Goal: Information Seeking & Learning: Learn about a topic

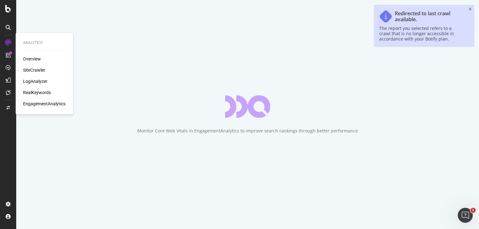
click at [32, 83] on div "LogAnalyzer" at bounding box center [35, 81] width 24 height 6
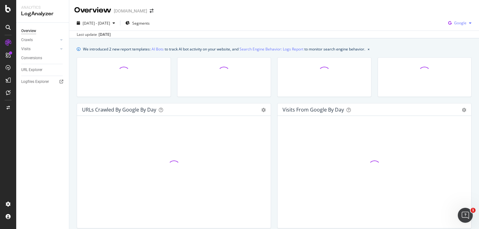
click at [448, 22] on icon "button" at bounding box center [450, 23] width 8 height 9
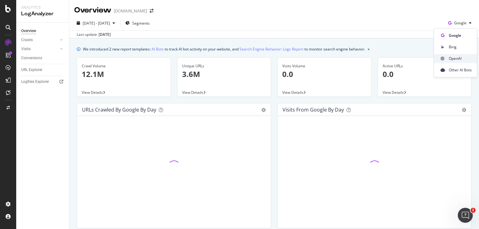
click at [448, 57] on div "OpenAI" at bounding box center [455, 58] width 43 height 9
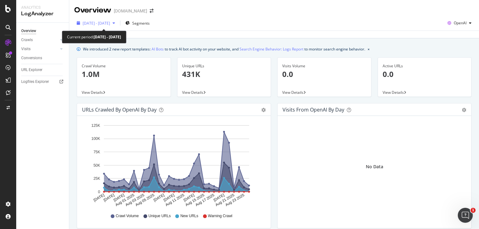
click at [110, 27] on div "[DATE] - [DATE]" at bounding box center [95, 22] width 43 height 9
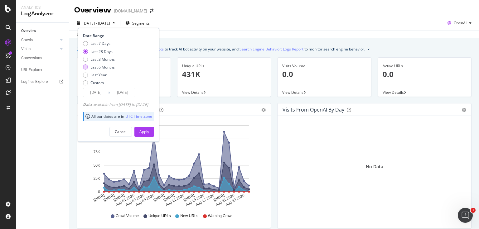
click at [98, 68] on div "Last 6 Months" at bounding box center [102, 67] width 24 height 5
type input "[DATE]"
click at [148, 132] on button "Apply" at bounding box center [144, 132] width 20 height 10
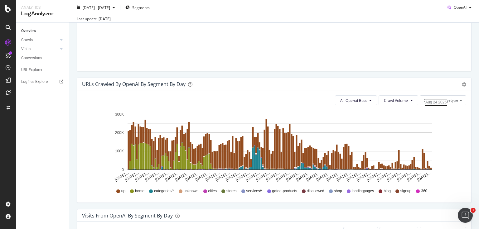
scroll to position [274, 0]
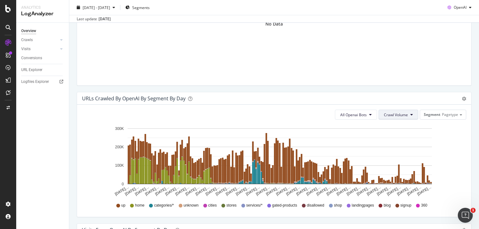
click at [394, 113] on span "Crawl Volume" at bounding box center [396, 114] width 24 height 5
click at [402, 102] on div "URLs Crawled by OpenAI By Segment By Day Timeline (by Value) Table" at bounding box center [274, 98] width 394 height 12
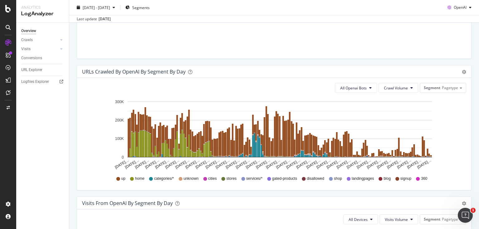
scroll to position [289, 0]
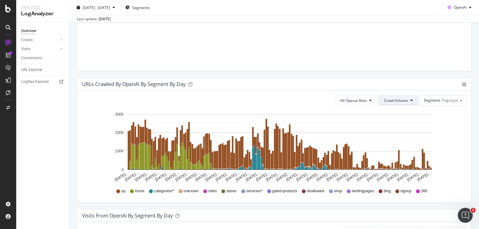
click at [402, 96] on button "Crawl Volume" at bounding box center [399, 100] width 40 height 10
click at [422, 95] on div "All Openai Bots Crawl Volume Segment Pagetype Hold CTRL while clicking to filte…" at bounding box center [274, 146] width 394 height 112
click at [422, 96] on div "Segment Pagetype" at bounding box center [443, 100] width 46 height 9
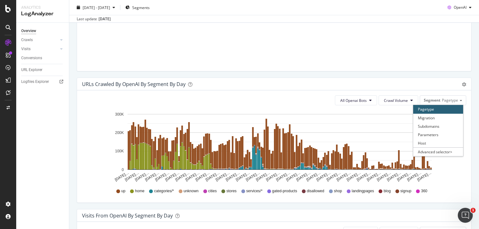
click at [410, 91] on div "All Openai Bots Crawl Volume Segment Pagetype Pagetype Migration Subdomains Par…" at bounding box center [274, 146] width 394 height 112
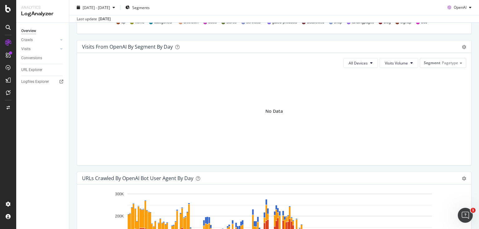
scroll to position [459, 0]
